Goal: Task Accomplishment & Management: Manage account settings

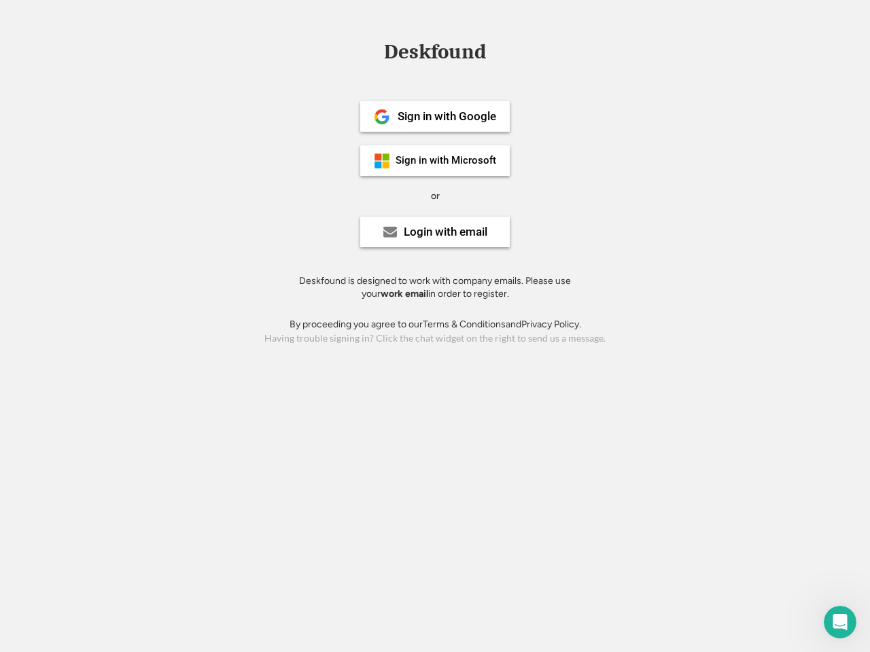
click at [435, 194] on div "or" at bounding box center [435, 197] width 9 height 14
click at [435, 54] on div "Deskfound" at bounding box center [434, 51] width 115 height 21
click at [372, 51] on div "Deskfound" at bounding box center [435, 54] width 870 height 26
click at [435, 54] on div "Deskfound" at bounding box center [434, 51] width 115 height 21
click at [435, 196] on div "or" at bounding box center [435, 197] width 9 height 14
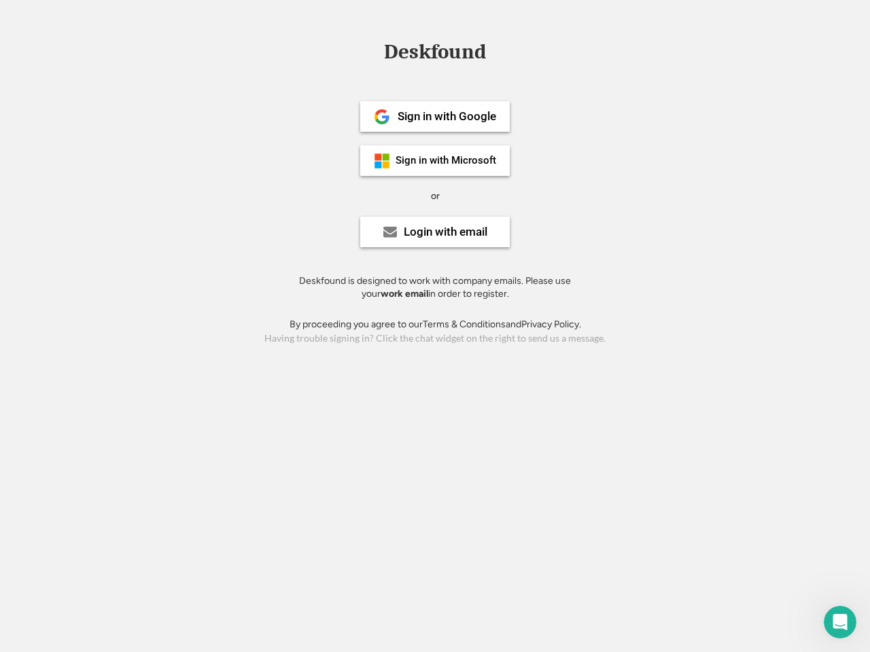
click at [435, 116] on div "Sign in with Google" at bounding box center [446, 117] width 99 height 12
click at [446, 116] on div "Sign in with Google" at bounding box center [446, 117] width 99 height 12
click at [382, 117] on img at bounding box center [382, 117] width 16 height 16
click at [435, 160] on div "Sign in with Microsoft" at bounding box center [445, 161] width 101 height 10
click at [446, 160] on div "Sign in with Microsoft" at bounding box center [445, 161] width 101 height 10
